Goal: Task Accomplishment & Management: Manage account settings

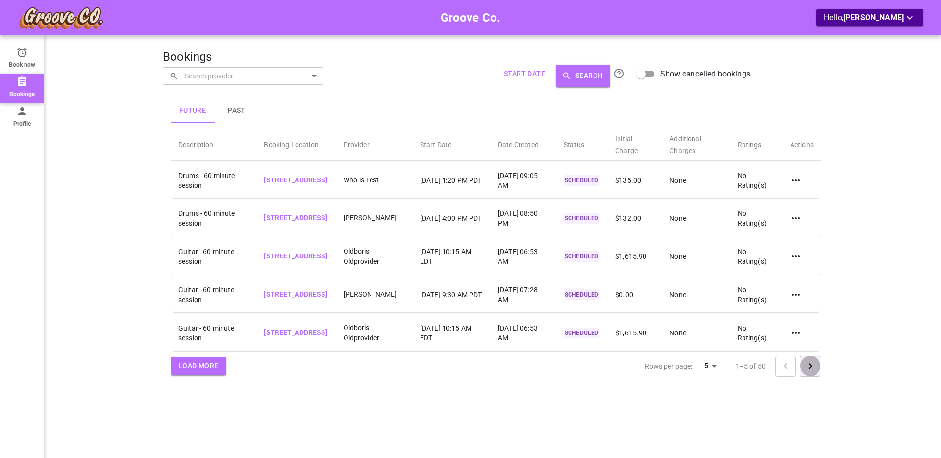
click at [812, 372] on icon "Go to next page" at bounding box center [810, 366] width 12 height 12
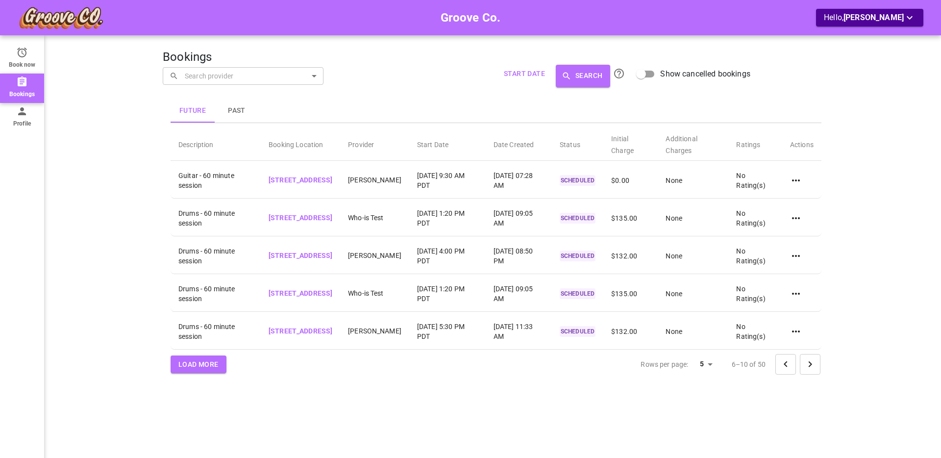
click at [812, 388] on div "Future Past Description Booking Location Provider Start Date Date Created Statu…" at bounding box center [496, 237] width 666 height 301
click at [811, 364] on icon "Go to next page" at bounding box center [810, 364] width 12 height 12
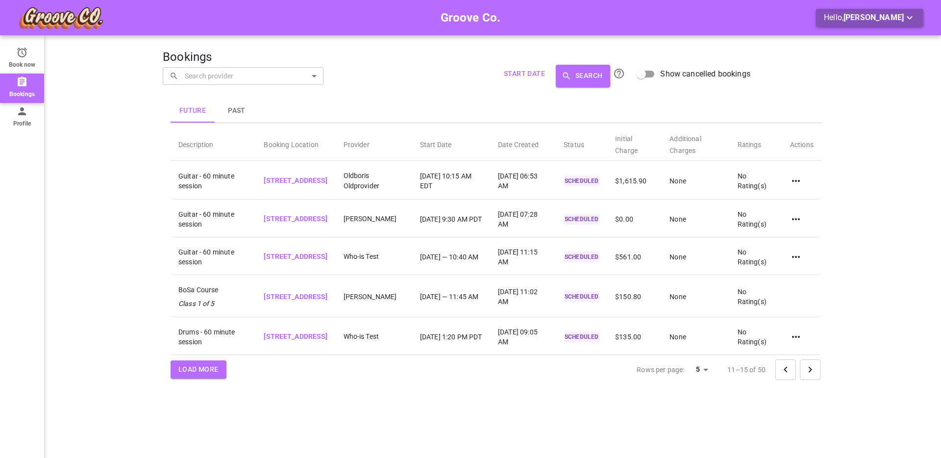
click at [859, 19] on span "Boris GoodClient" at bounding box center [873, 17] width 60 height 9
click at [836, 57] on li "Logout" at bounding box center [862, 57] width 98 height 18
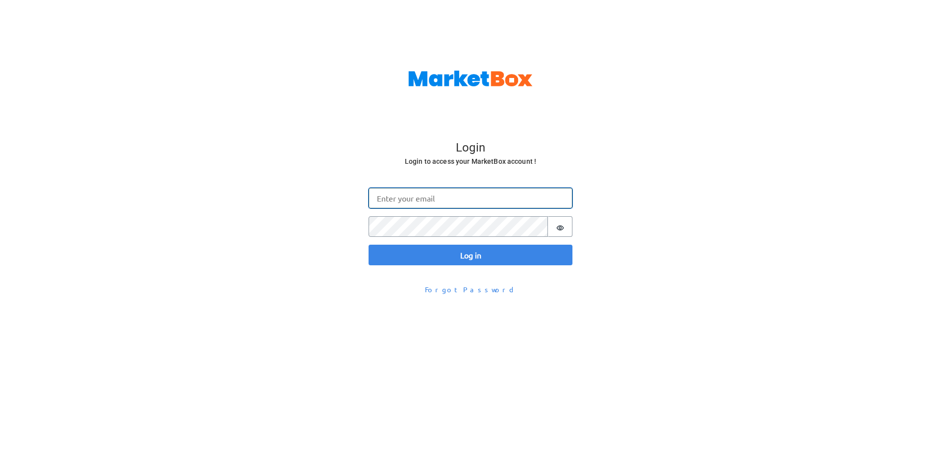
click at [417, 201] on input "Email" at bounding box center [470, 198] width 204 height 21
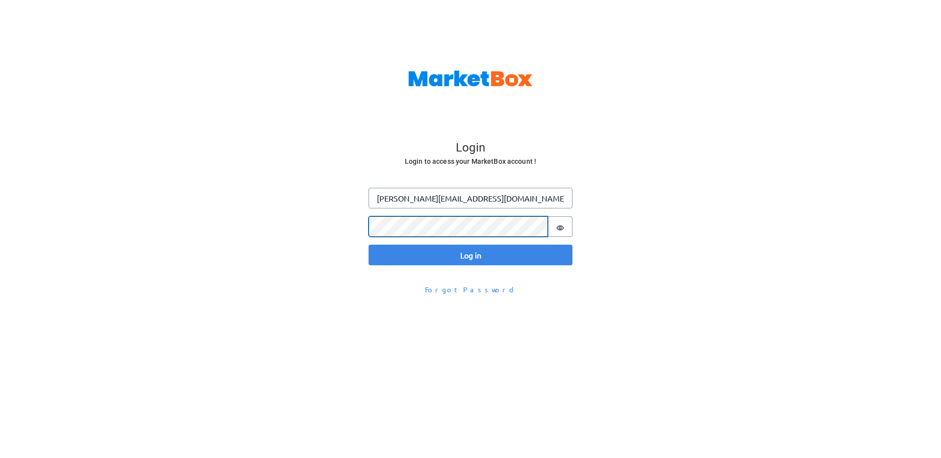
click at [368, 244] on button "Log in" at bounding box center [470, 254] width 204 height 21
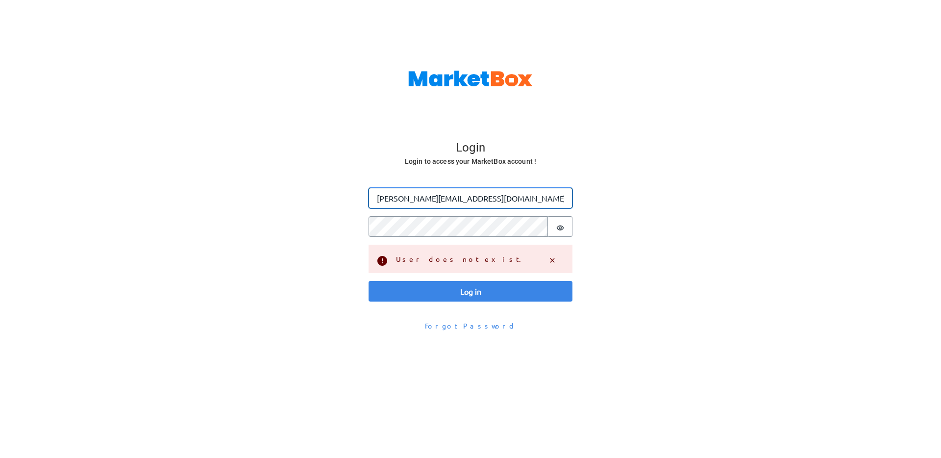
click at [420, 201] on input "[PERSON_NAME][EMAIL_ADDRESS][DOMAIN_NAME]" at bounding box center [470, 198] width 204 height 21
drag, startPoint x: 411, startPoint y: 199, endPoint x: 436, endPoint y: 198, distance: 25.0
click at [436, 198] on input "[PERSON_NAME][EMAIL_ADDRESS][DOMAIN_NAME]" at bounding box center [470, 198] width 204 height 21
type input "[PERSON_NAME][EMAIL_ADDRESS][DOMAIN_NAME]"
click at [368, 281] on button "Log in" at bounding box center [470, 291] width 204 height 21
